Goal: Register for event/course

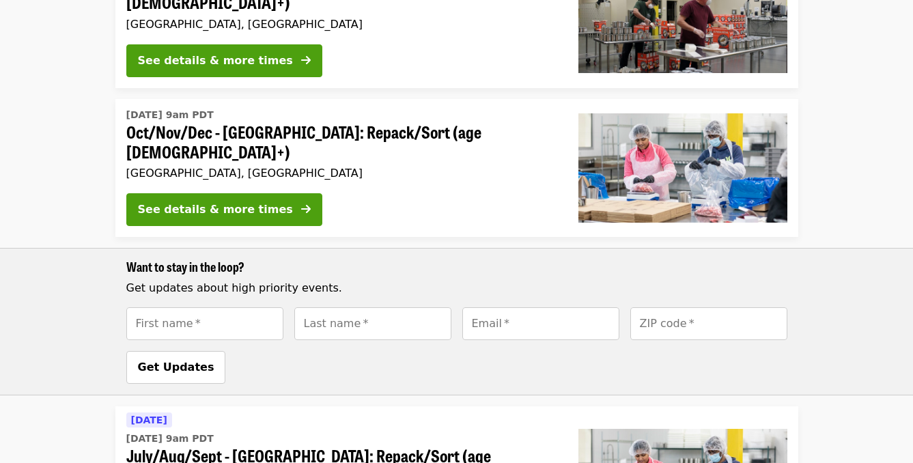
scroll to position [840, 0]
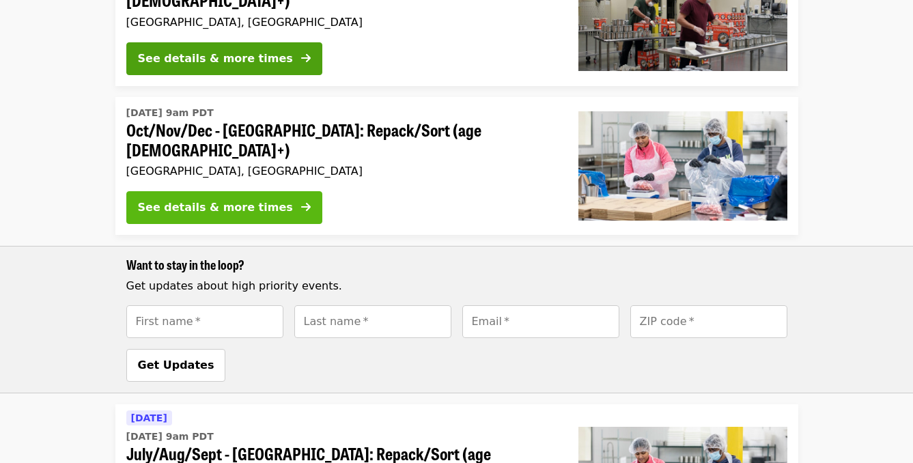
click at [207, 199] on div "See details & more times" at bounding box center [215, 207] width 155 height 16
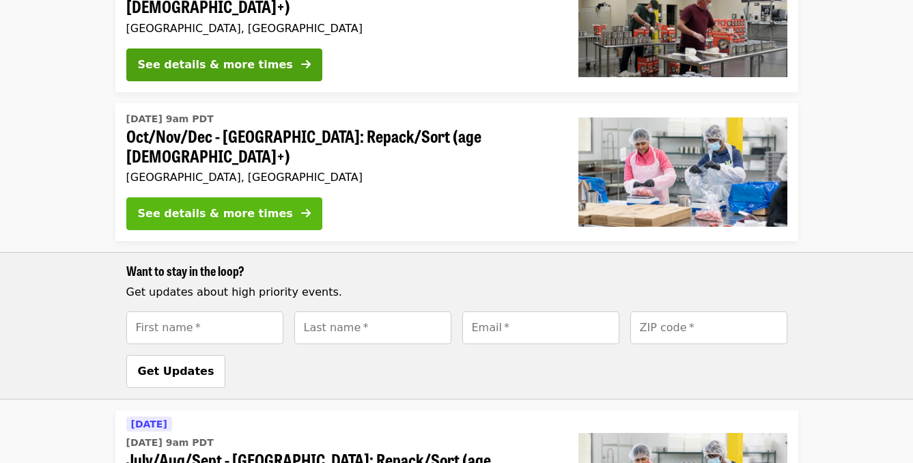
scroll to position [819, 0]
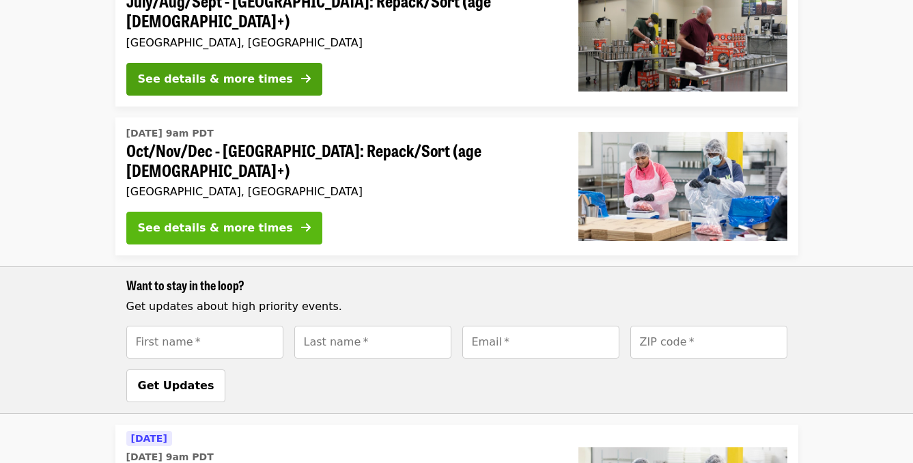
click at [248, 220] on div "See details & more times" at bounding box center [215, 228] width 155 height 16
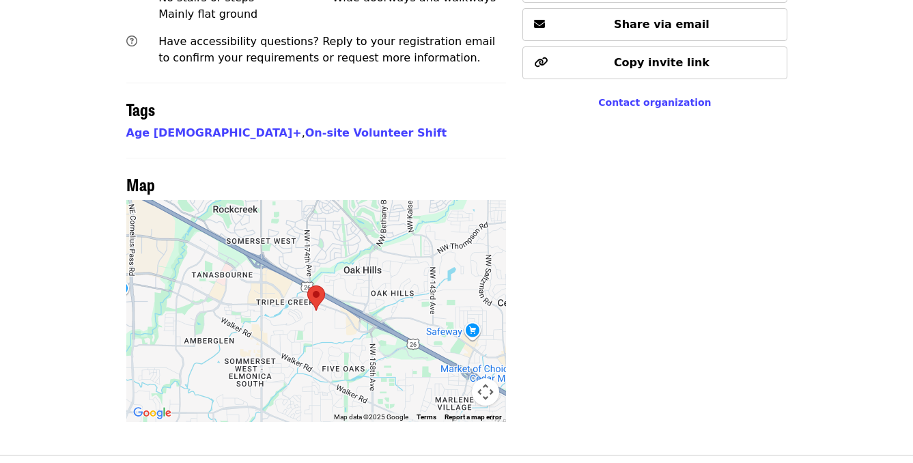
scroll to position [1033, 0]
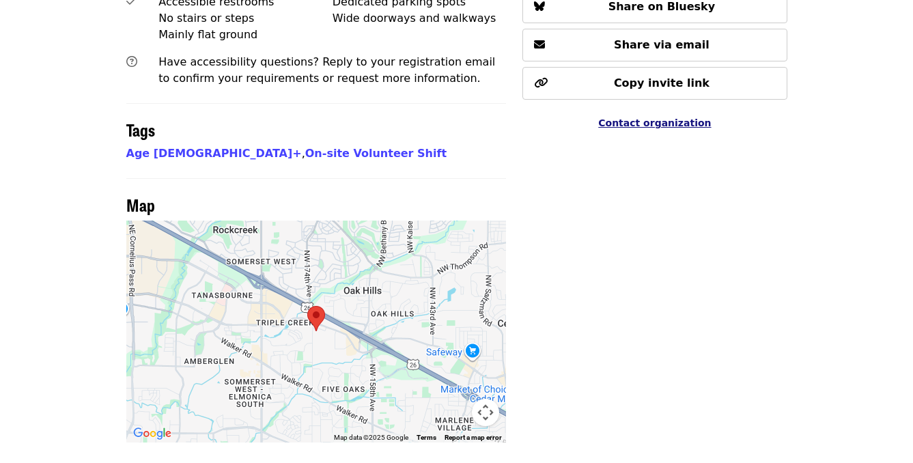
click at [629, 119] on span "Contact organization" at bounding box center [654, 122] width 113 height 11
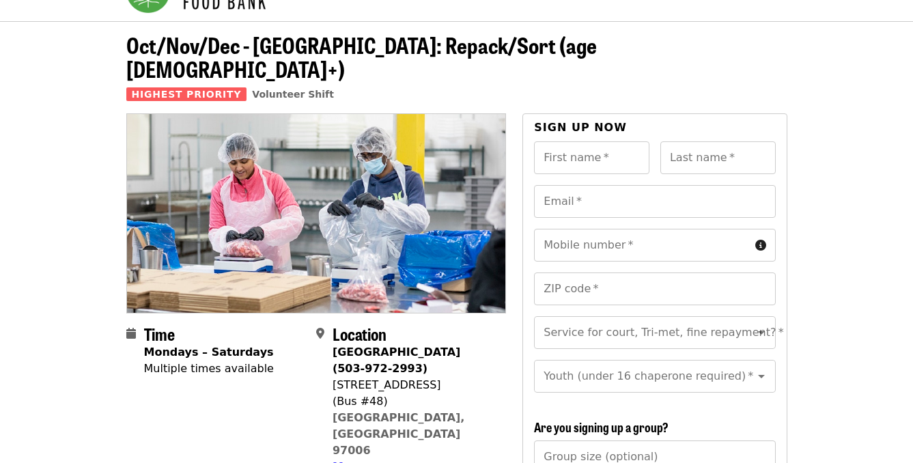
scroll to position [0, 0]
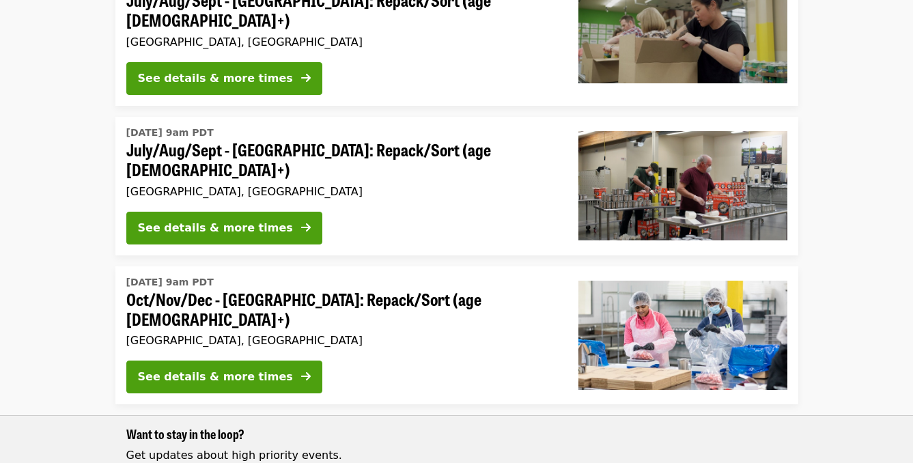
scroll to position [665, 0]
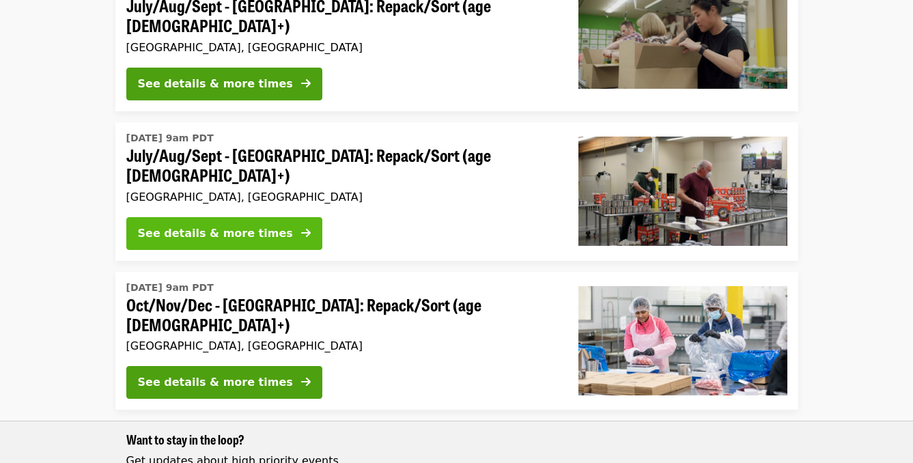
click at [217, 225] on div "See details & more times" at bounding box center [215, 233] width 155 height 16
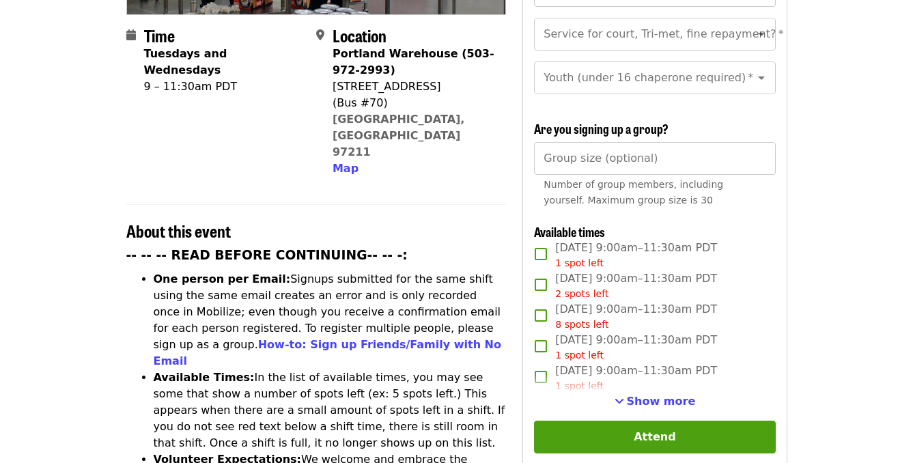
scroll to position [339, 0]
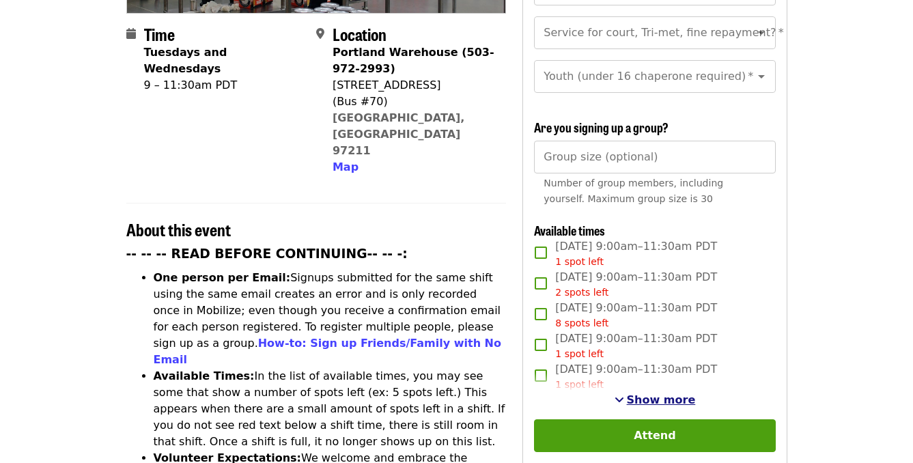
click at [632, 393] on span "Show more" at bounding box center [661, 399] width 69 height 13
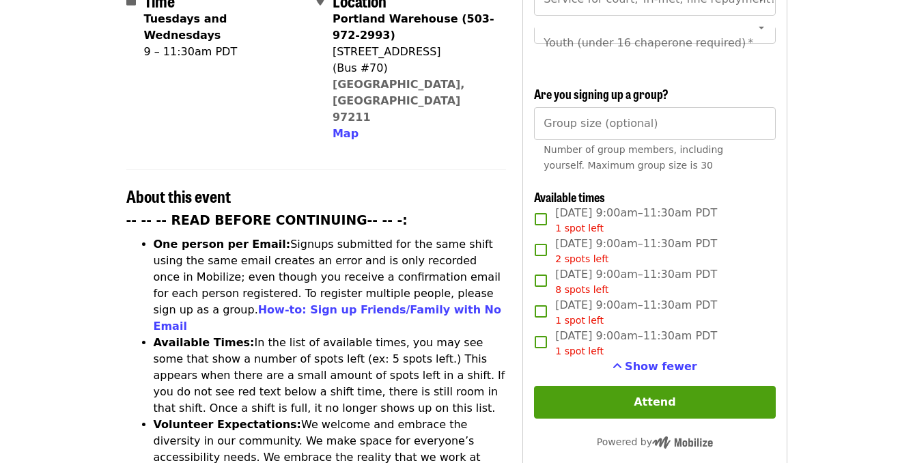
scroll to position [392, 0]
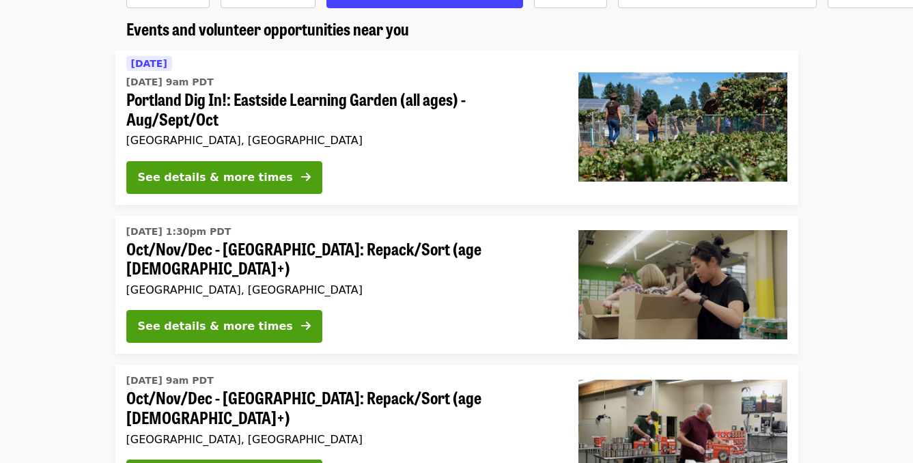
scroll to position [71, 0]
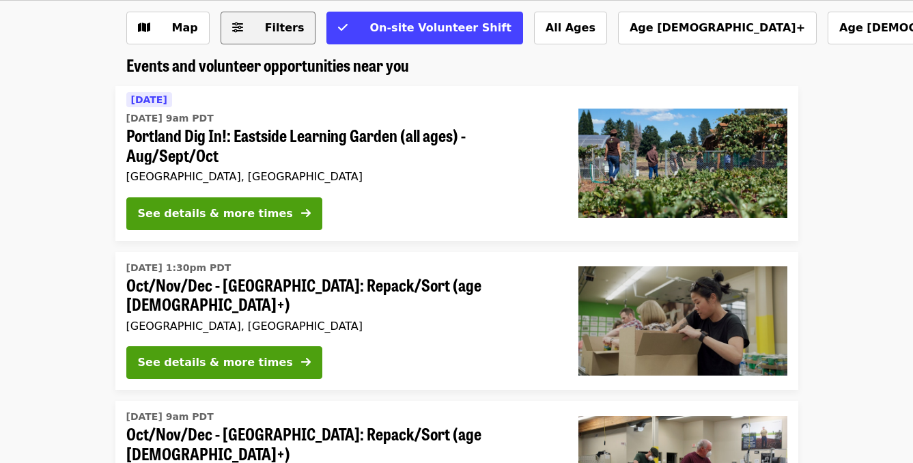
click at [274, 29] on span "Filters" at bounding box center [285, 27] width 40 height 13
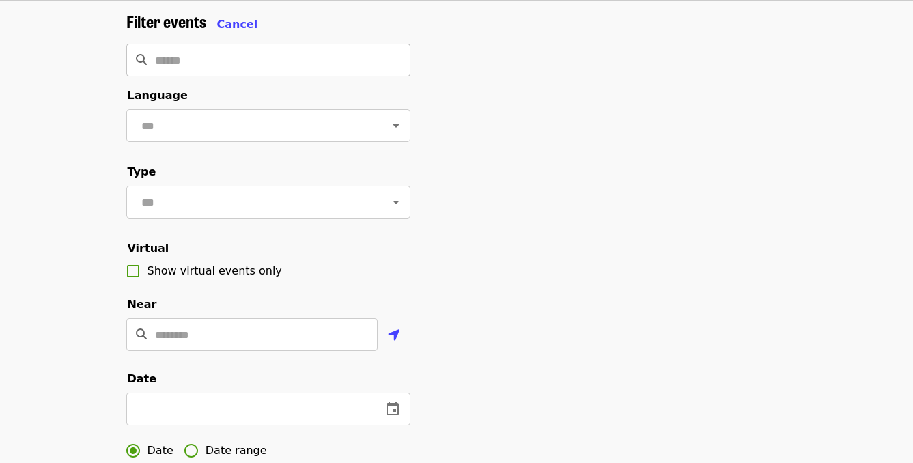
click at [266, 66] on input "Search" at bounding box center [282, 60] width 255 height 33
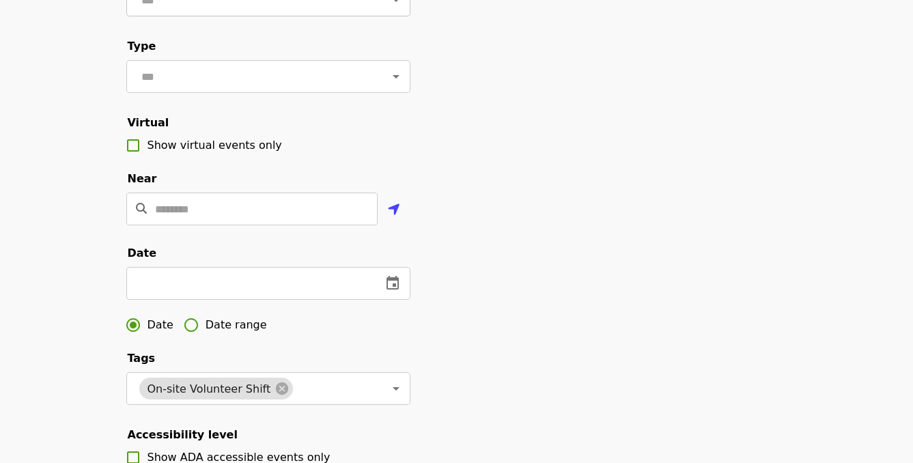
scroll to position [0, 0]
